Goal: Information Seeking & Learning: Learn about a topic

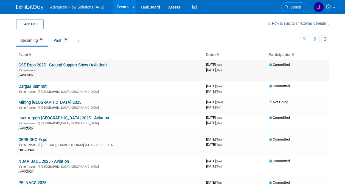
click at [87, 64] on link "GSE Expo 2025 - Ground Support Show (Aviation)" at bounding box center [62, 64] width 88 height 5
click at [41, 159] on link "NBAA BACE 2025 - Aviation" at bounding box center [43, 161] width 50 height 5
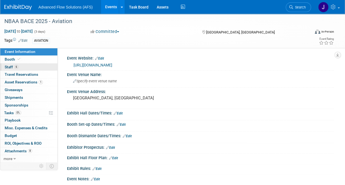
click at [14, 67] on span "6" at bounding box center [16, 67] width 4 height 4
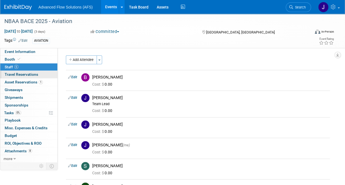
click at [30, 71] on link "0 Travel Reservations 0" at bounding box center [28, 74] width 57 height 7
